Goal: Task Accomplishment & Management: Manage account settings

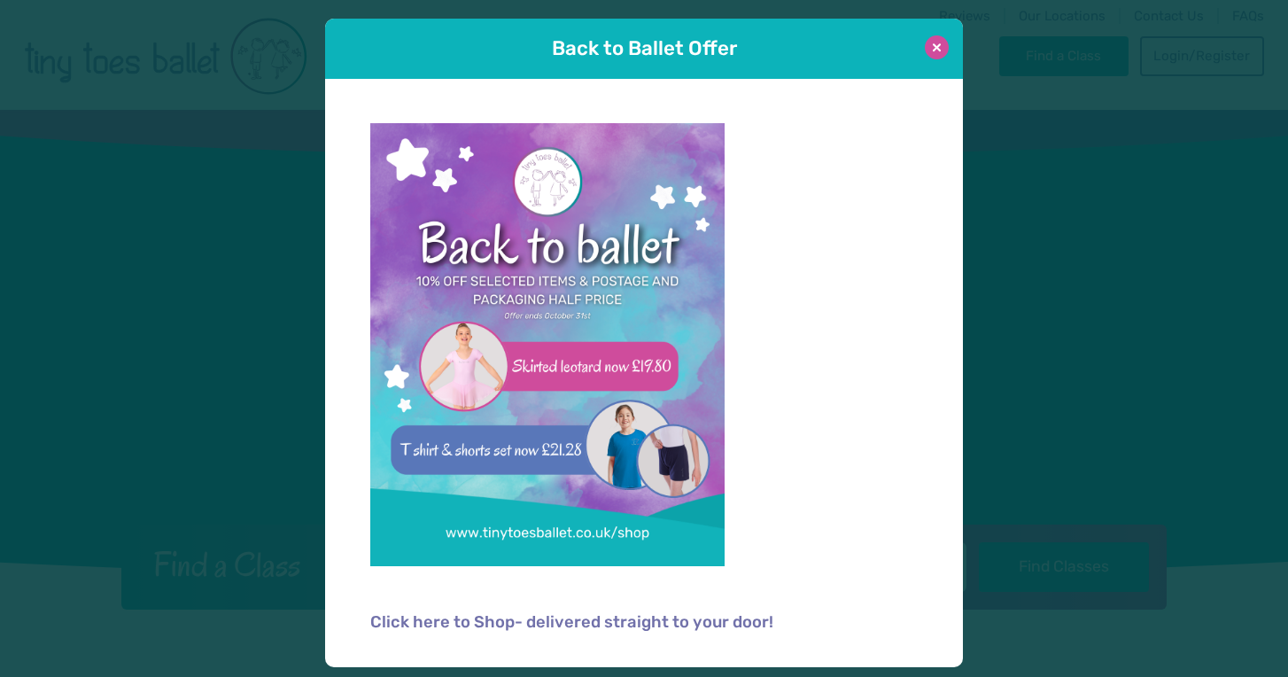
click at [939, 51] on button at bounding box center [937, 47] width 24 height 24
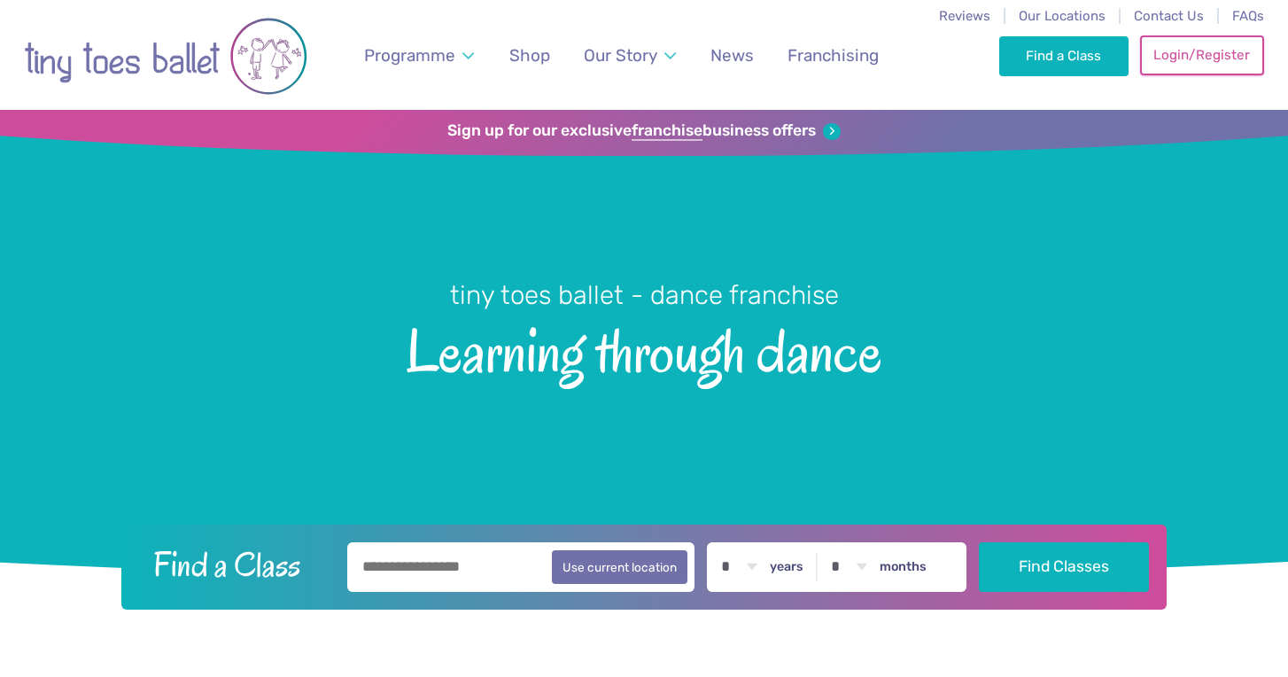
click at [1077, 51] on link "Login/Register" at bounding box center [1202, 54] width 124 height 39
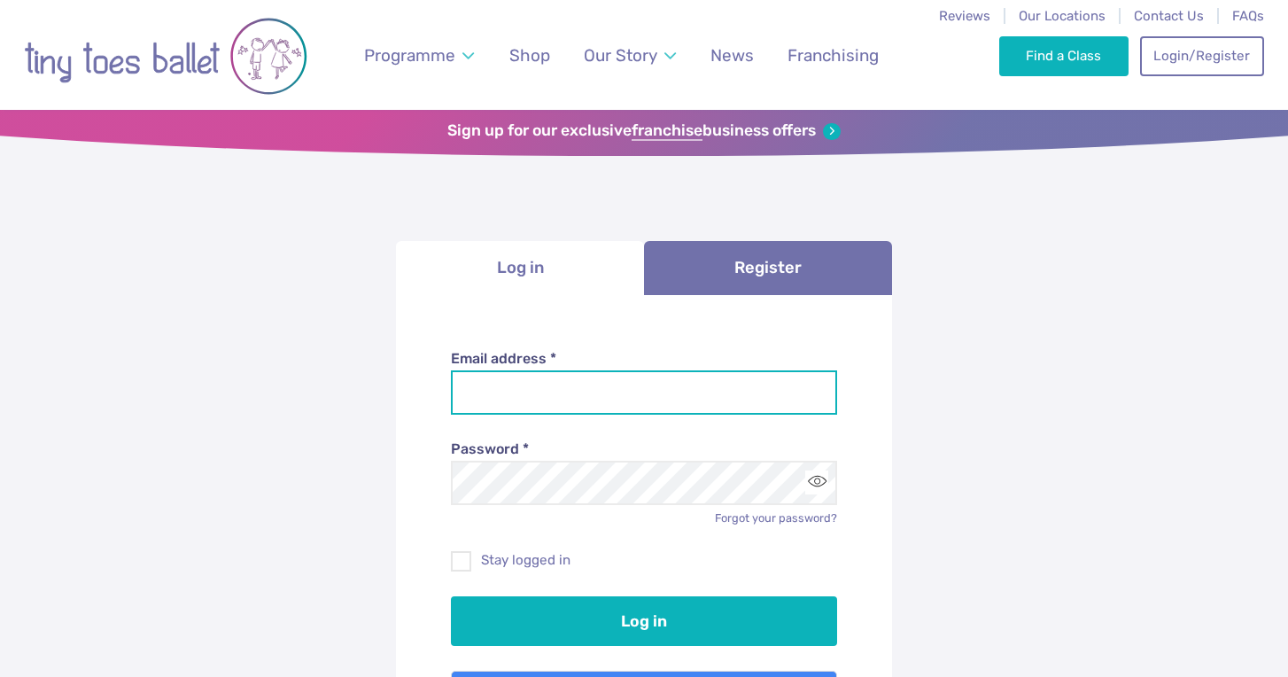
type input "**********"
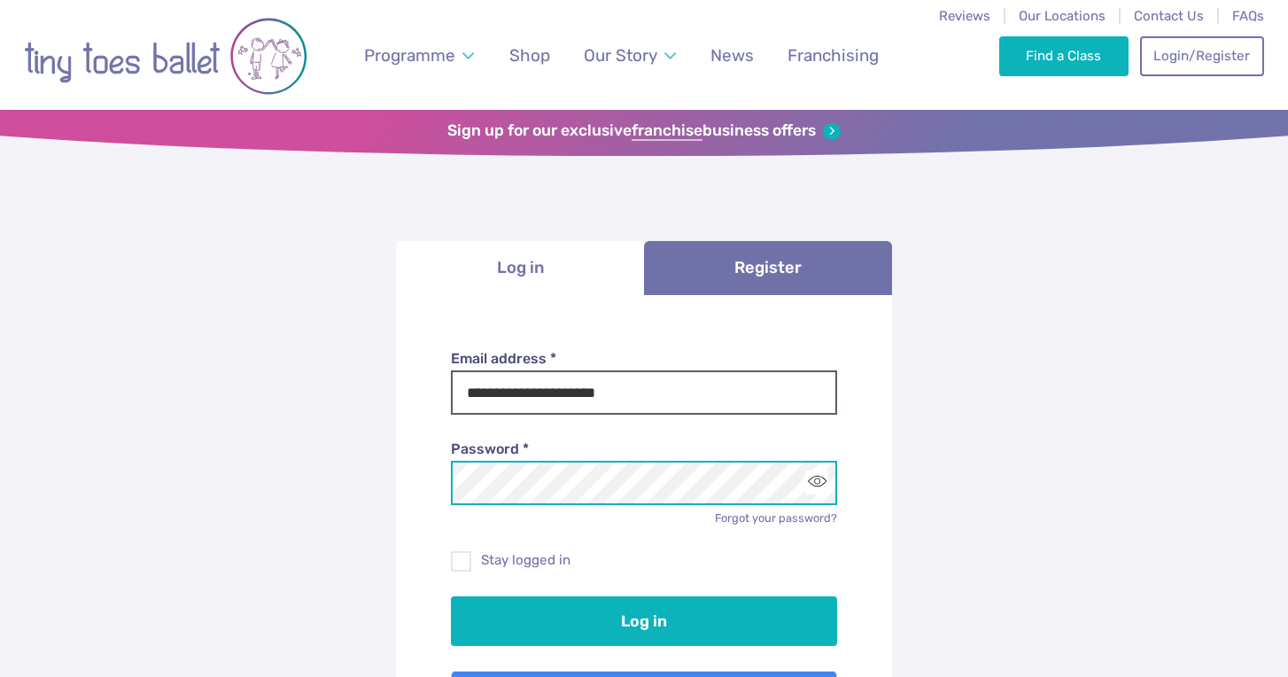
click at [644, 618] on button "Log in" at bounding box center [644, 621] width 387 height 50
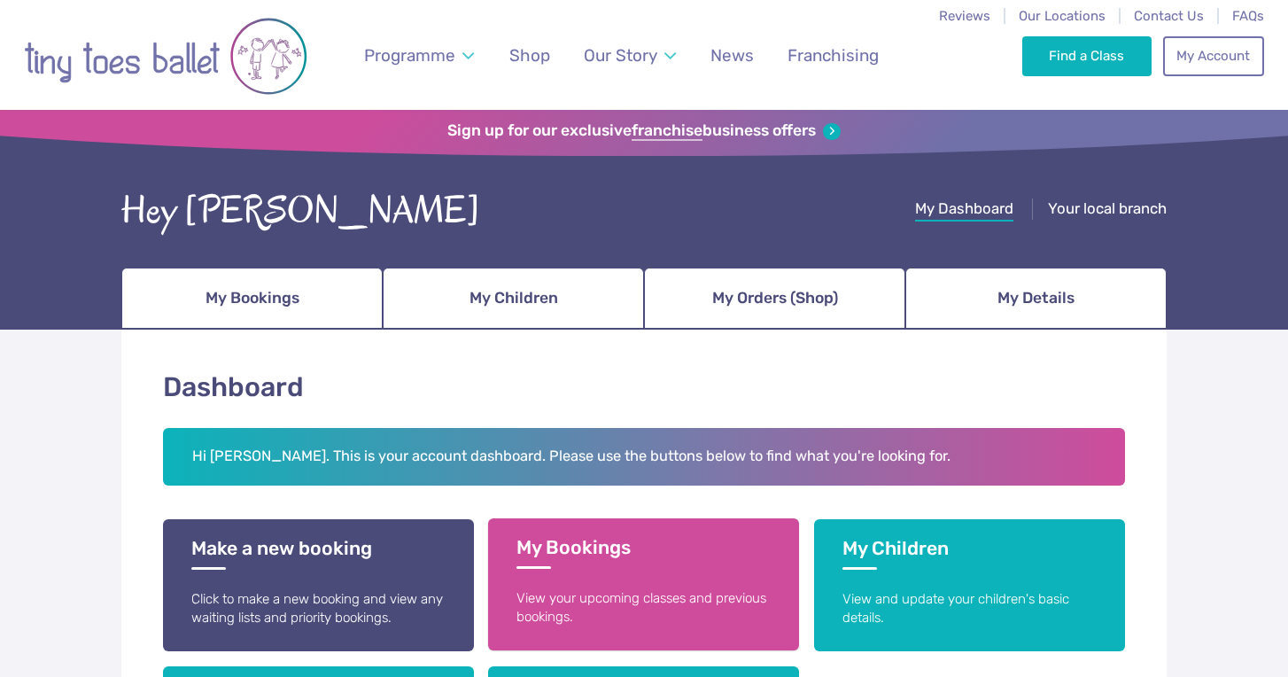
click at [633, 581] on link "My Bookings View your upcoming classes and previous bookings." at bounding box center [643, 584] width 311 height 132
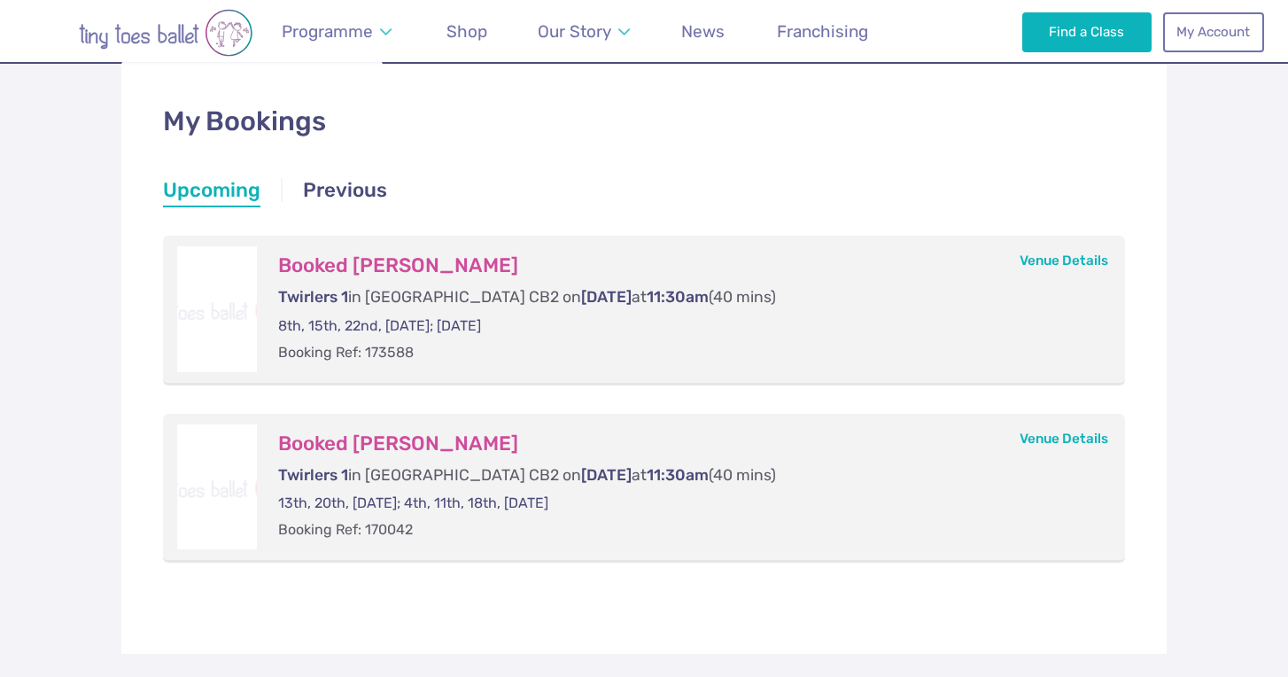
scroll to position [262, 0]
